Goal: Task Accomplishment & Management: Complete application form

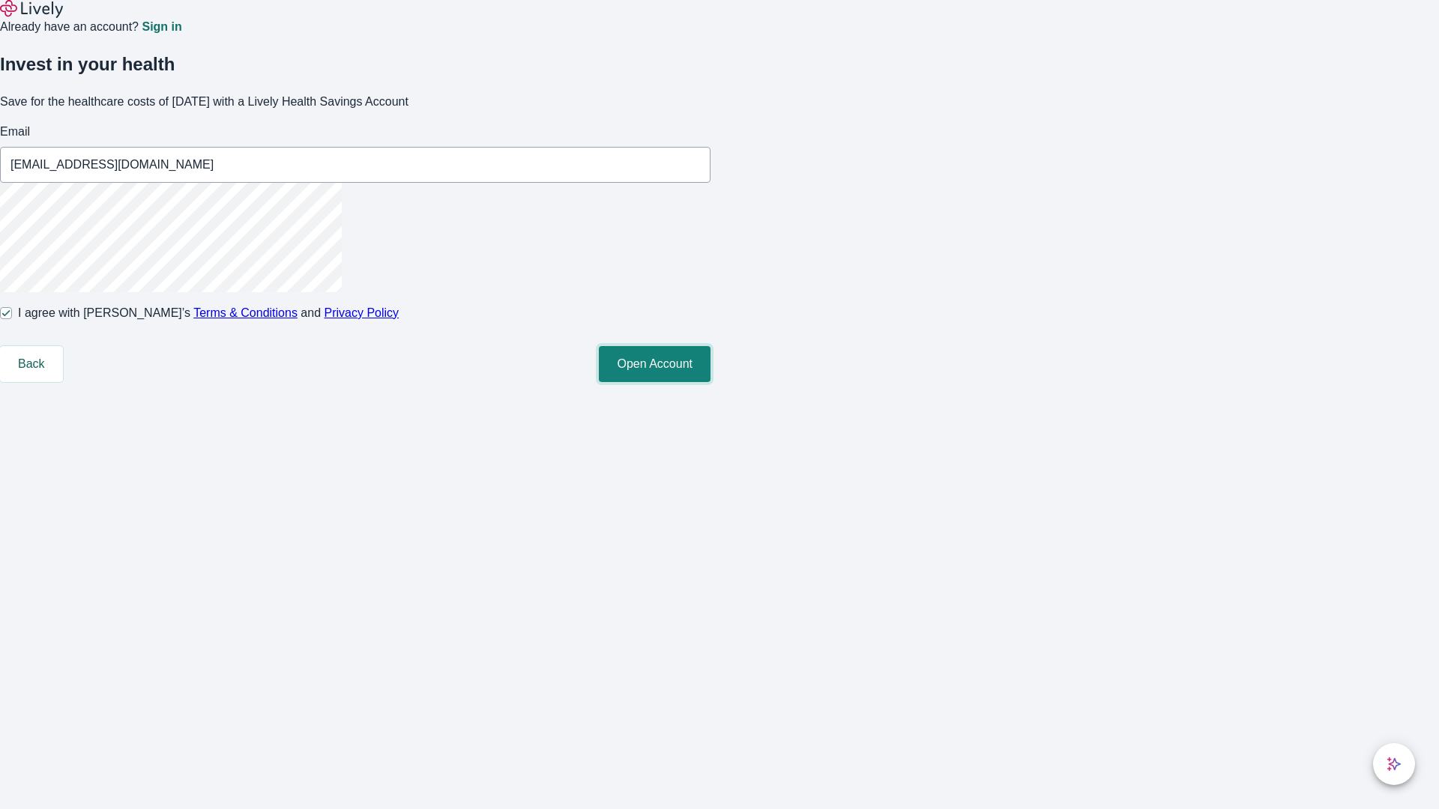
click at [710, 382] on button "Open Account" at bounding box center [655, 364] width 112 height 36
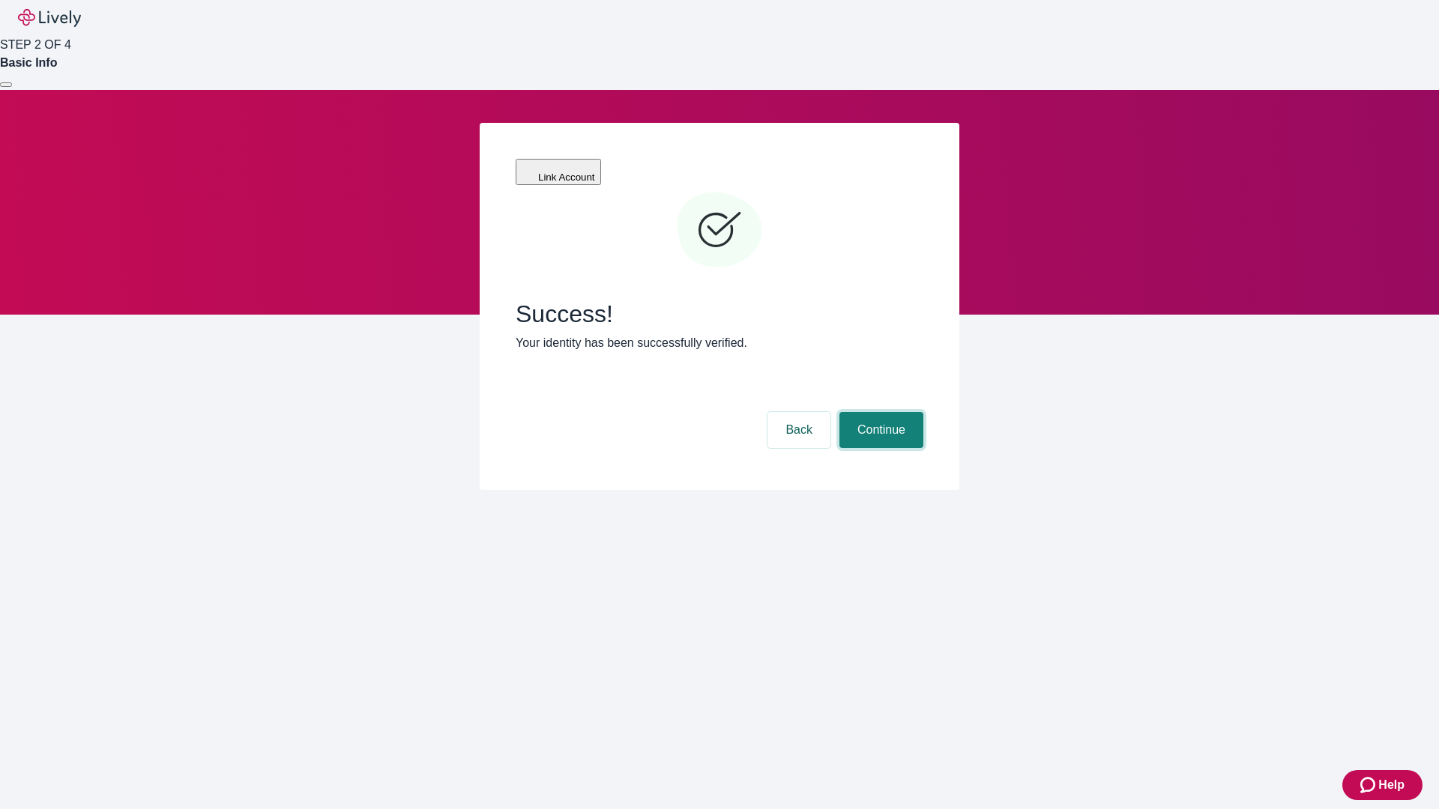
click at [879, 412] on button "Continue" at bounding box center [881, 430] width 84 height 36
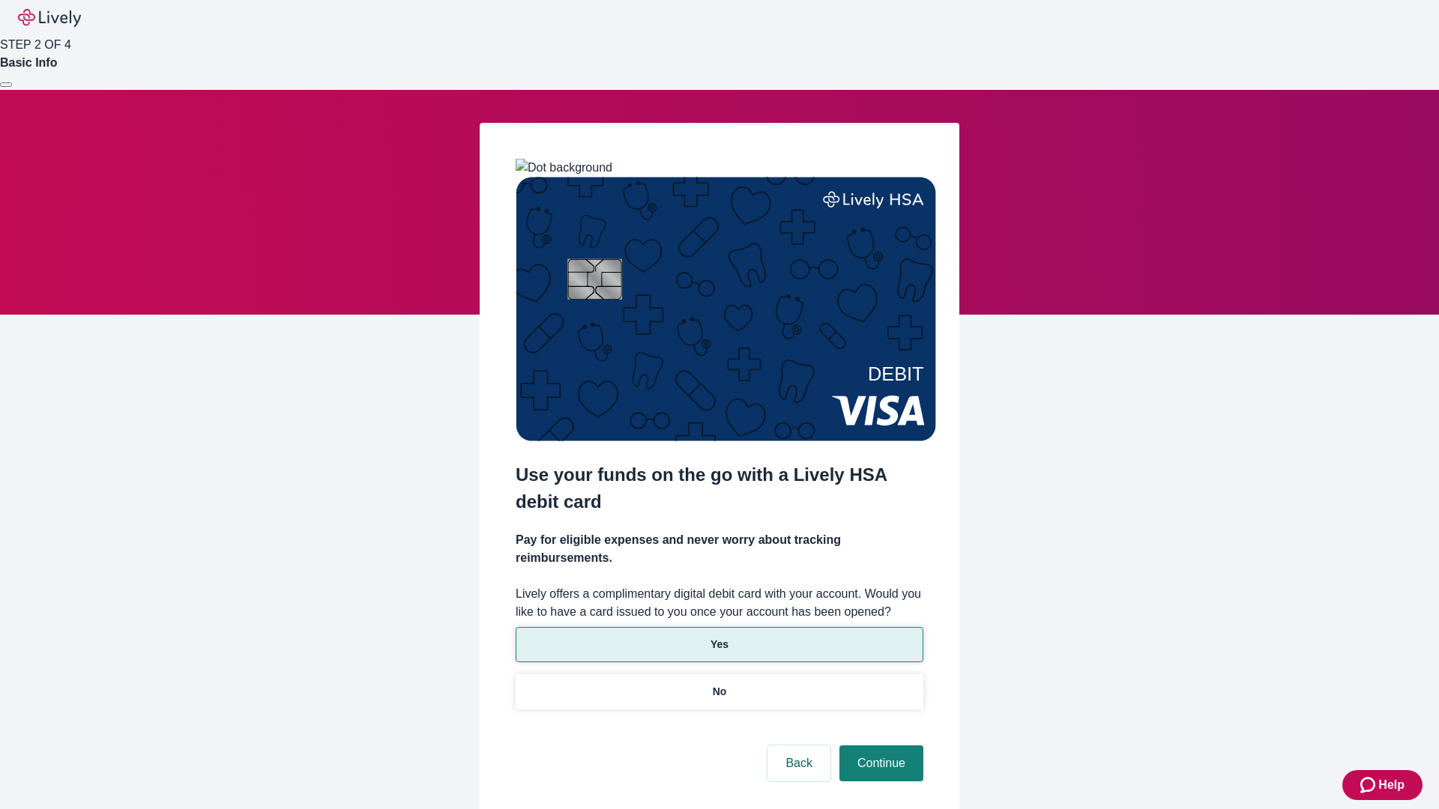
click at [719, 637] on p "Yes" at bounding box center [719, 645] width 18 height 16
click at [879, 746] on button "Continue" at bounding box center [881, 764] width 84 height 36
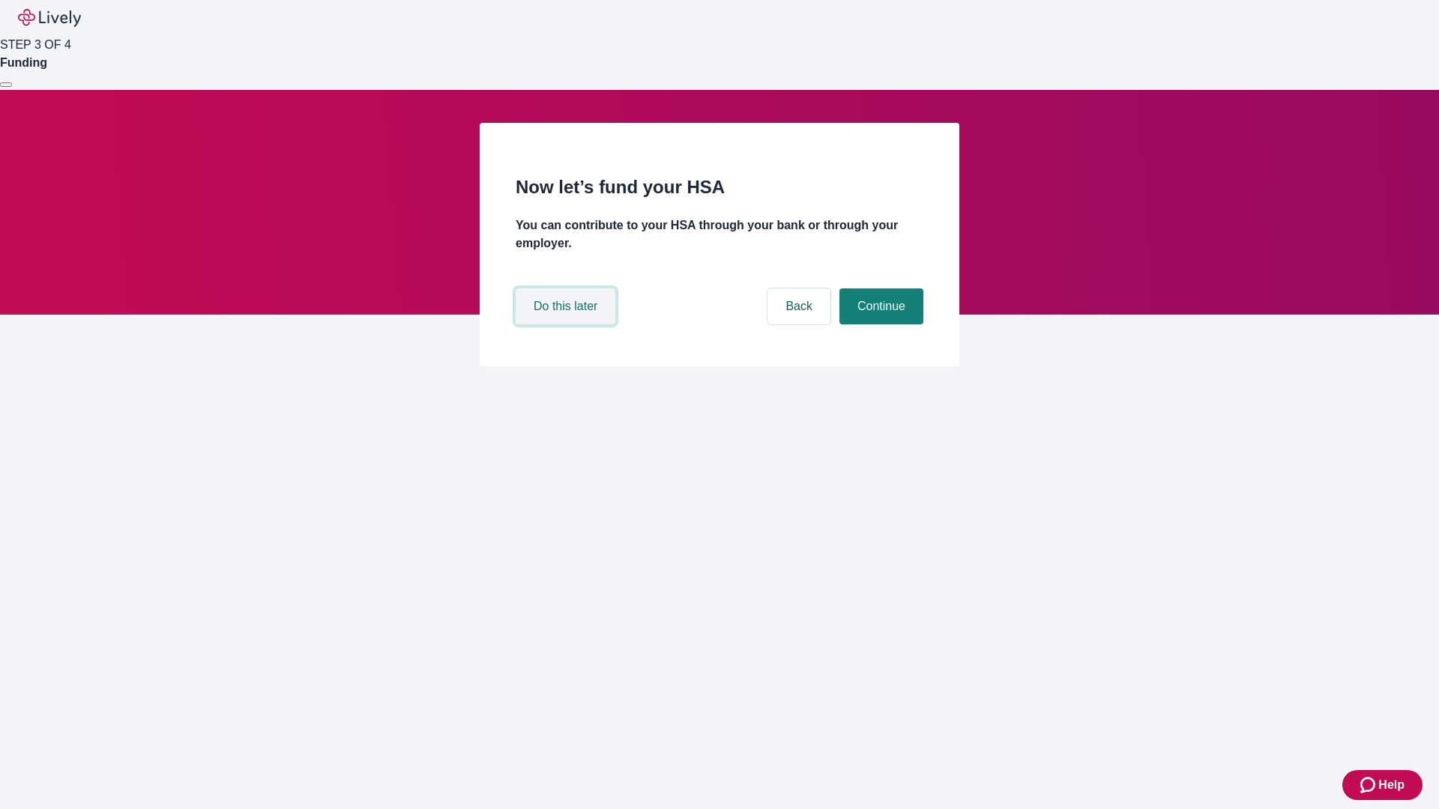
click at [567, 324] on button "Do this later" at bounding box center [566, 306] width 100 height 36
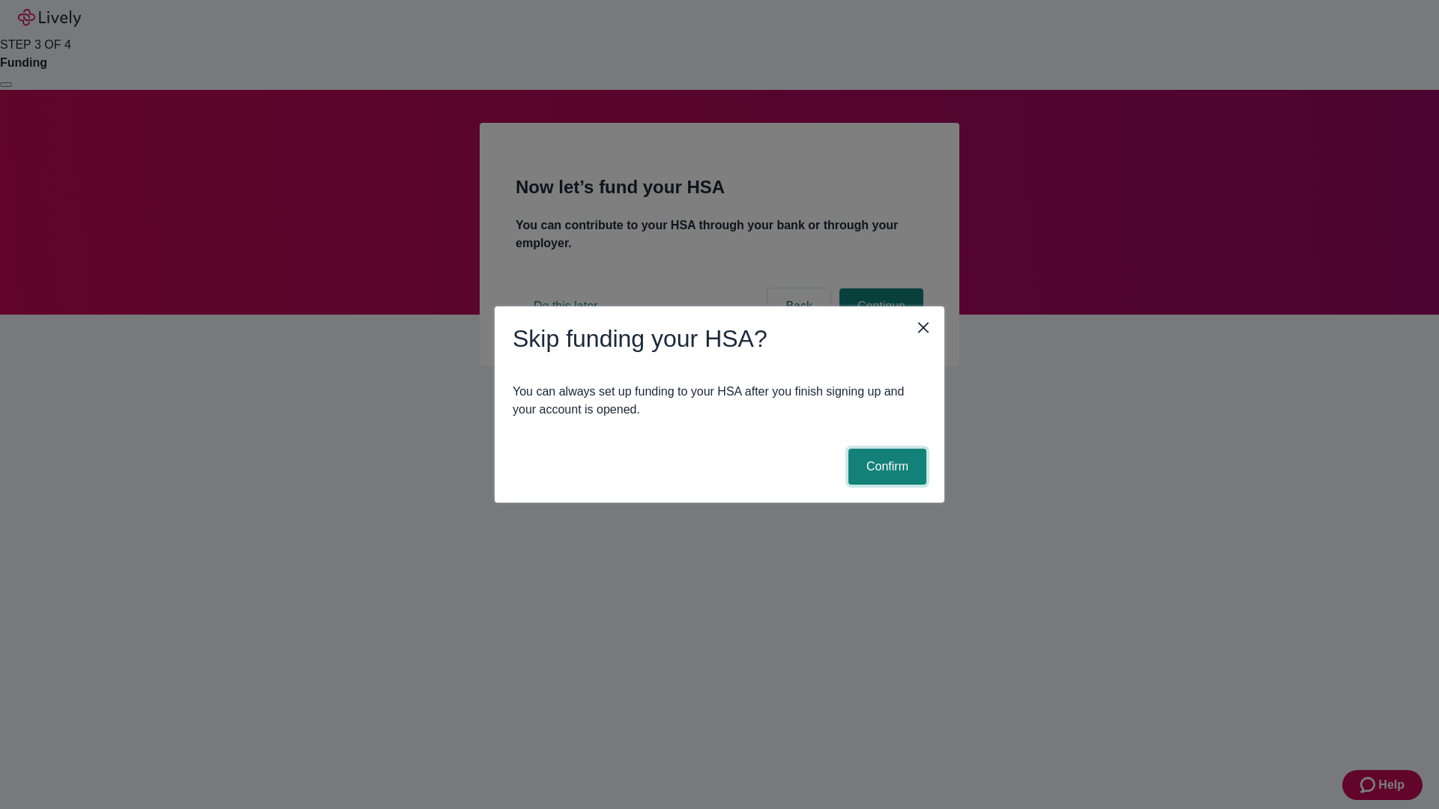
click at [885, 467] on button "Confirm" at bounding box center [887, 467] width 78 height 36
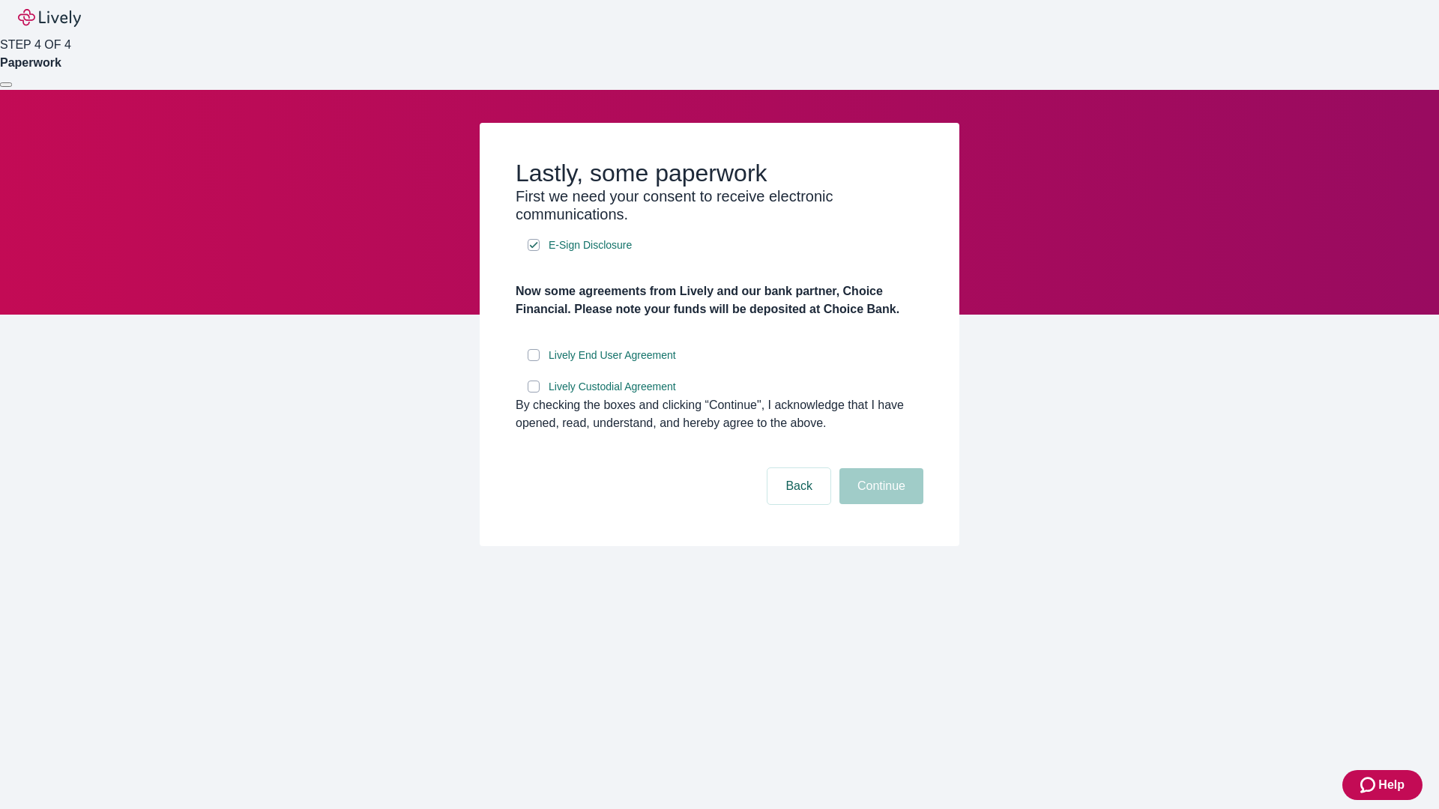
click at [534, 361] on input "Lively End User Agreement" at bounding box center [534, 355] width 12 height 12
checkbox input "true"
click at [534, 393] on input "Lively Custodial Agreement" at bounding box center [534, 387] width 12 height 12
checkbox input "true"
click at [879, 504] on button "Continue" at bounding box center [881, 486] width 84 height 36
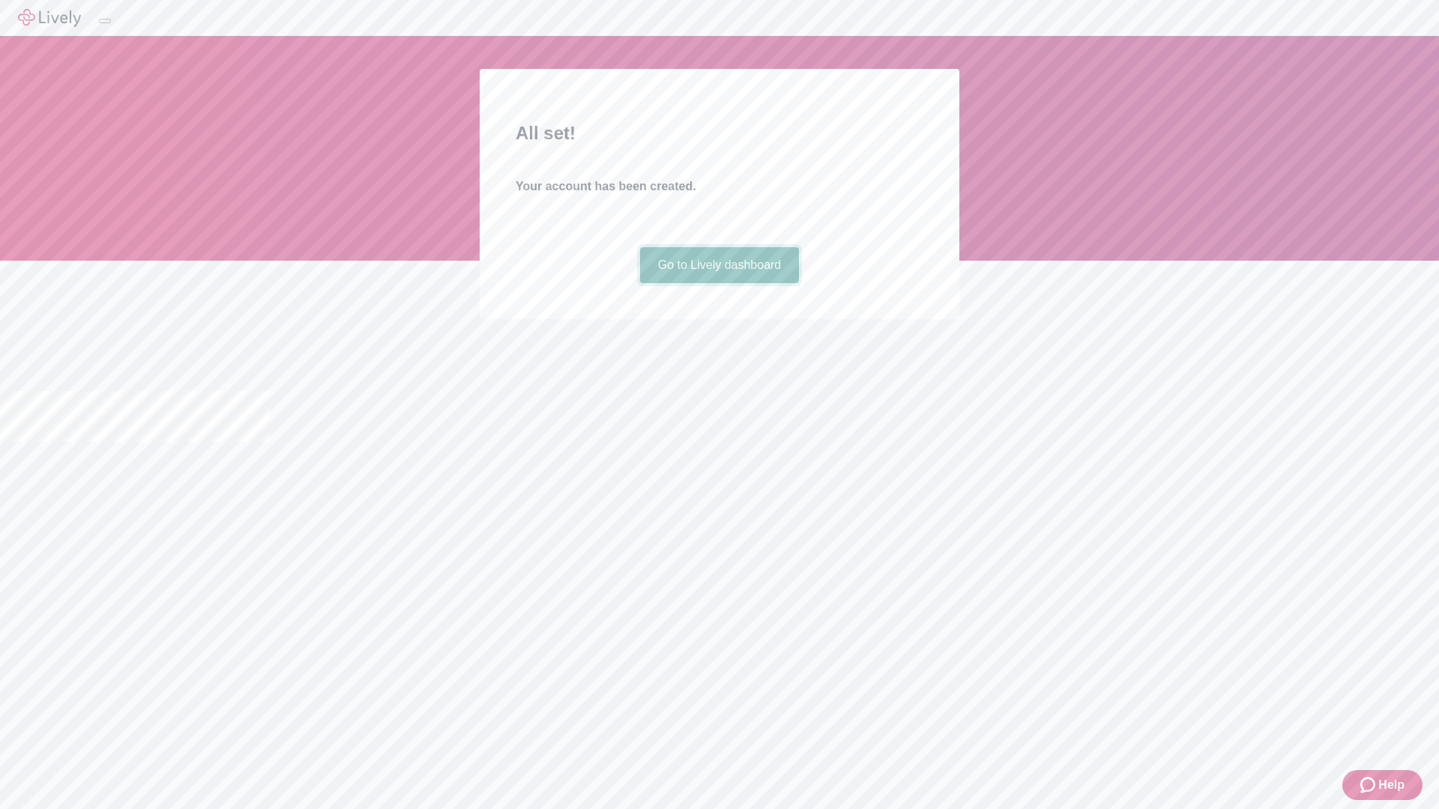
click at [719, 283] on link "Go to Lively dashboard" at bounding box center [720, 265] width 160 height 36
